Goal: Task Accomplishment & Management: Use online tool/utility

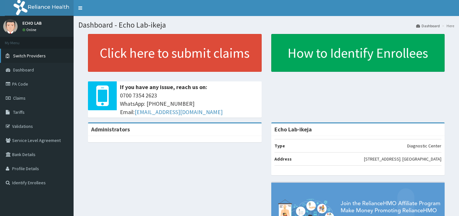
click at [28, 56] on span "Switch Providers" at bounding box center [29, 56] width 33 height 6
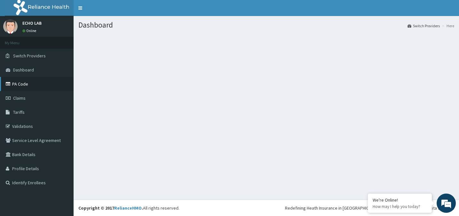
click at [16, 84] on link "PA Code" at bounding box center [37, 84] width 74 height 14
